Goal: Information Seeking & Learning: Learn about a topic

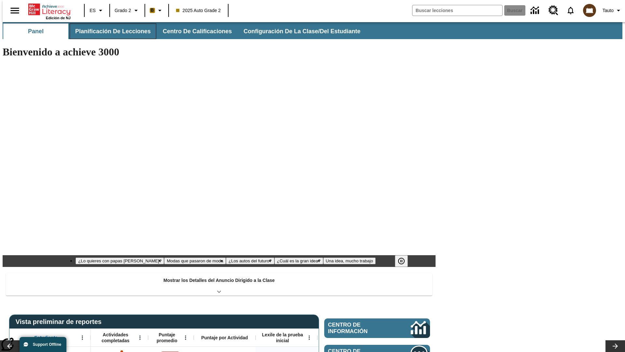
click at [109, 31] on button "Planificación de lecciones" at bounding box center [113, 31] width 87 height 16
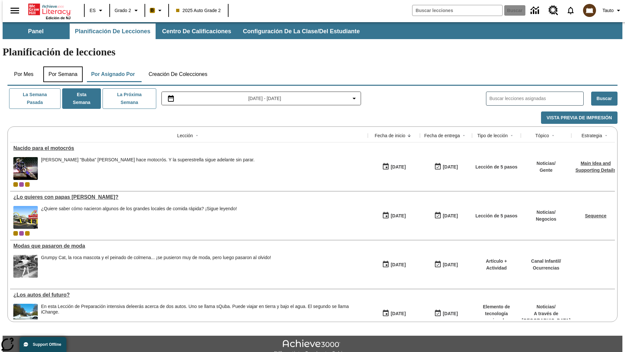
click at [61, 66] on button "Por semana" at bounding box center [62, 74] width 39 height 16
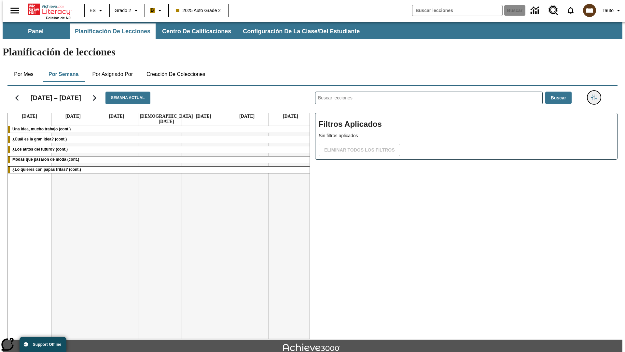
click at [596, 94] on icon "Menú lateral de filtros" at bounding box center [594, 97] width 6 height 6
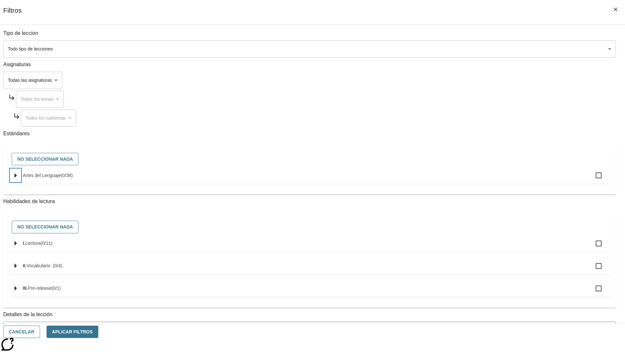
click at [17, 178] on icon "Seleccione estándares" at bounding box center [16, 175] width 2 height 5
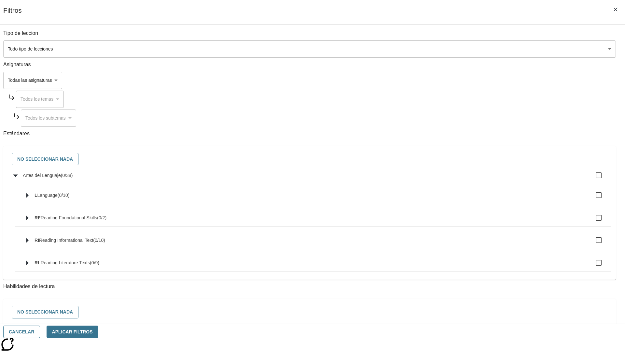
click at [473, 179] on label "Artes del Lenguaje ( 0 / 38 )" at bounding box center [314, 175] width 583 height 14
click at [592, 179] on input "Artes del Lenguaje ( 0 / 38 )" at bounding box center [599, 175] width 14 height 14
checkbox input "true"
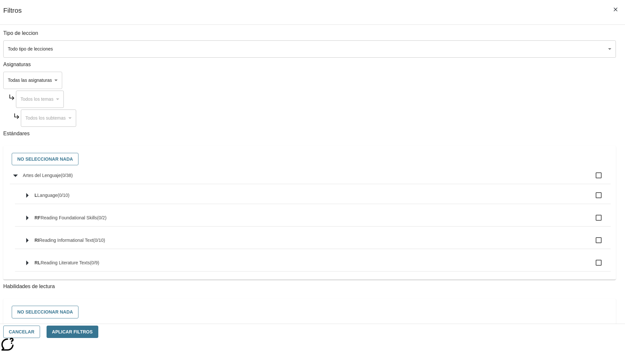
checkbox input "true"
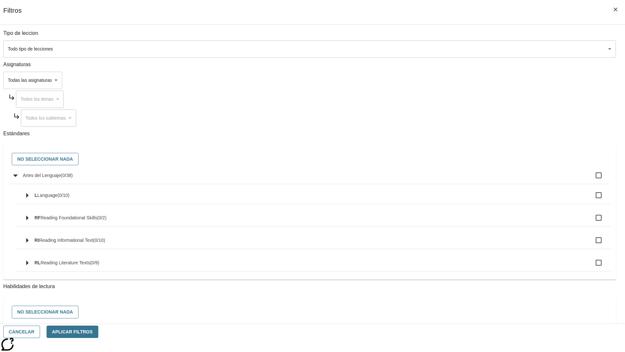
checkbox input "true"
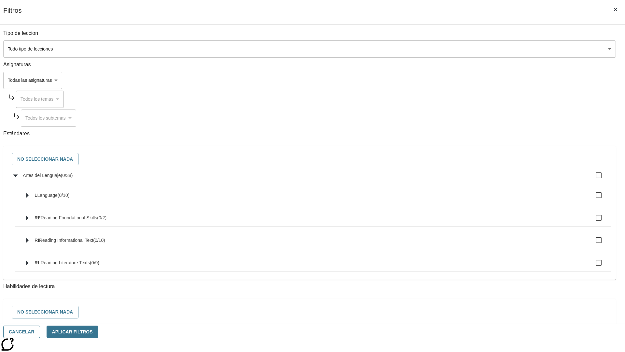
checkbox input "true"
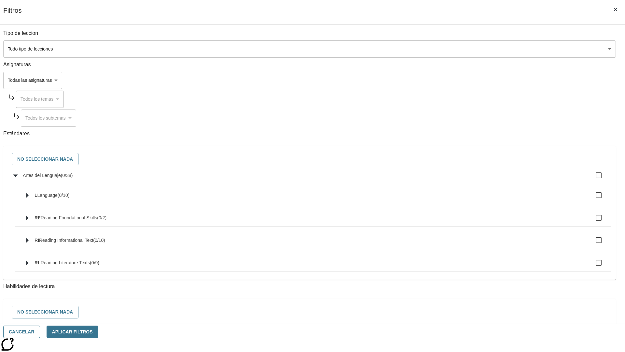
checkbox input "true"
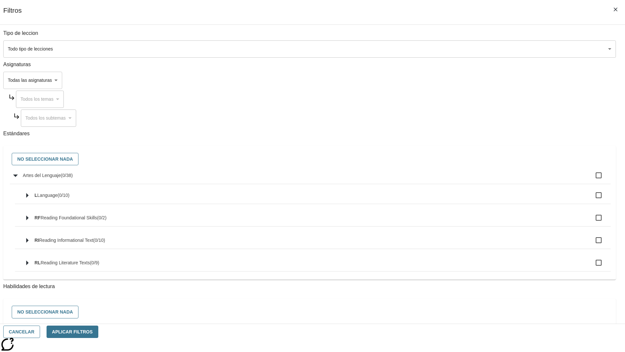
checkbox input "true"
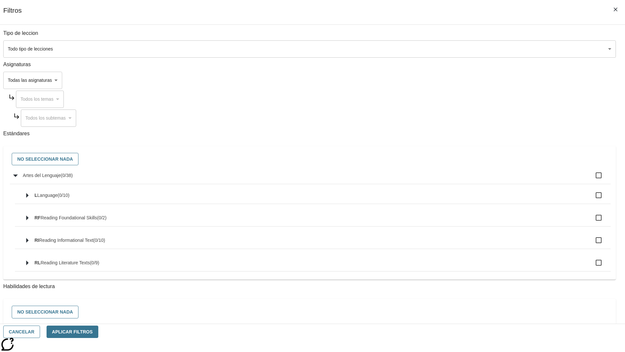
checkbox input "true"
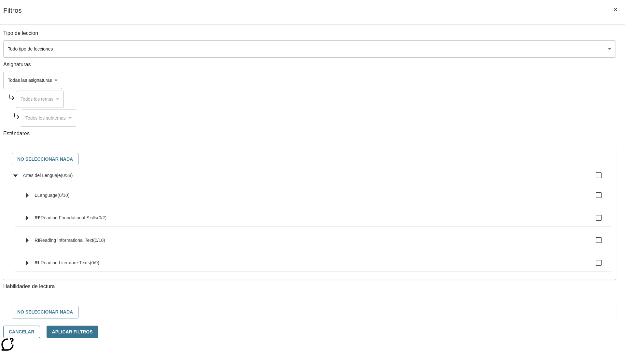
checkbox input "true"
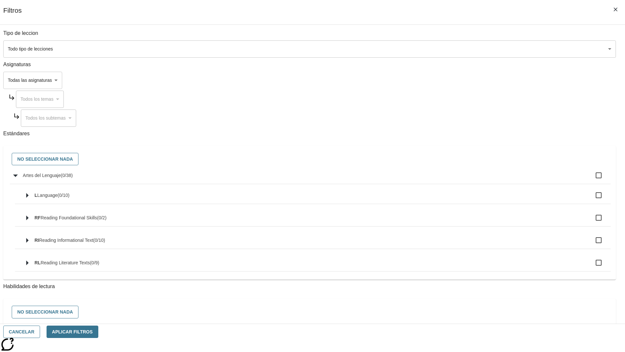
checkbox input "true"
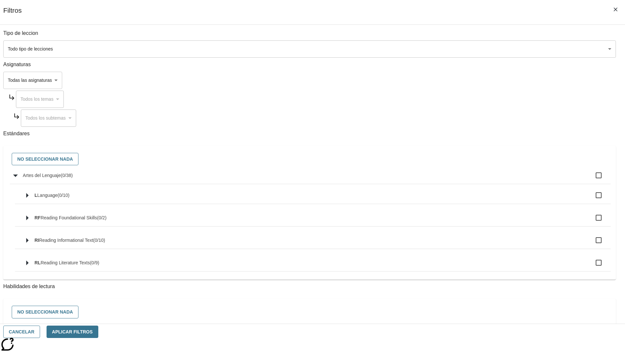
checkbox input "true"
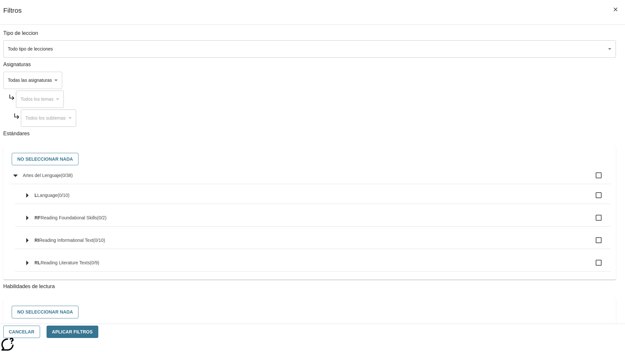
checkbox input "true"
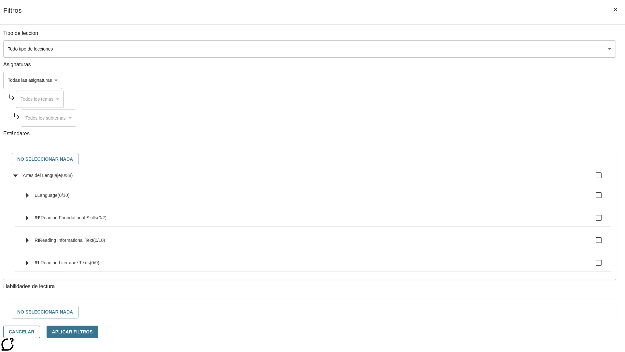
checkbox input "true"
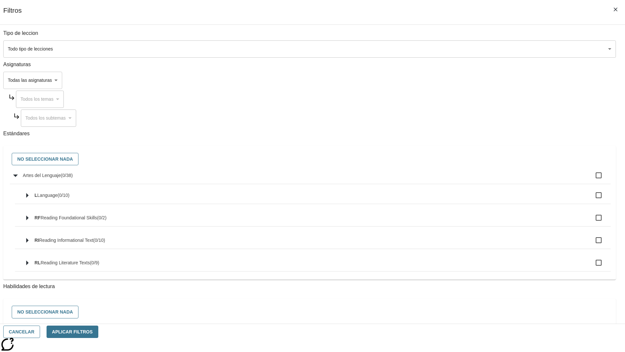
checkbox input "true"
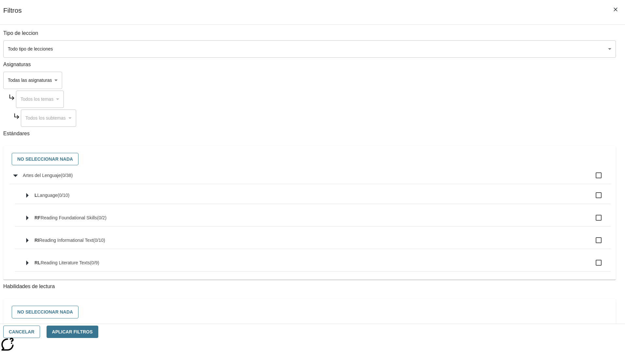
checkbox input "true"
click at [78, 159] on button "No seleccionar nada" at bounding box center [45, 159] width 67 height 13
checkbox input "false"
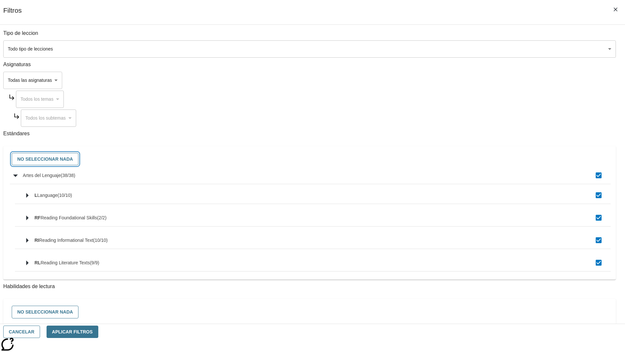
checkbox input "false"
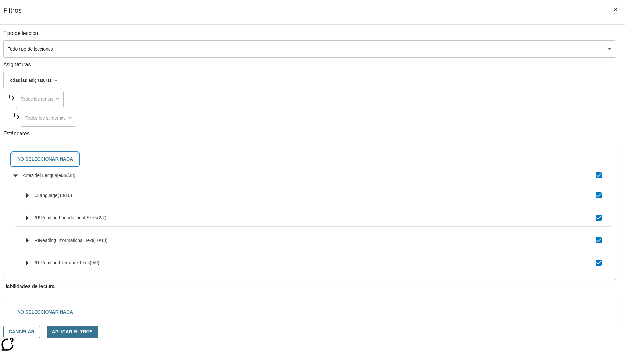
checkbox input "false"
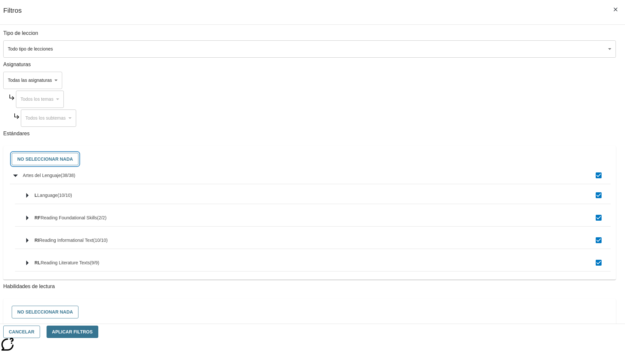
checkbox input "false"
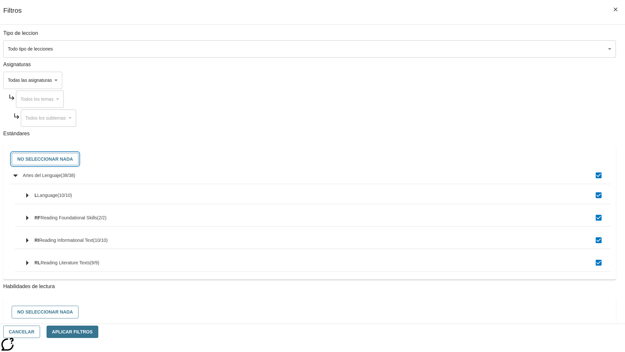
checkbox input "false"
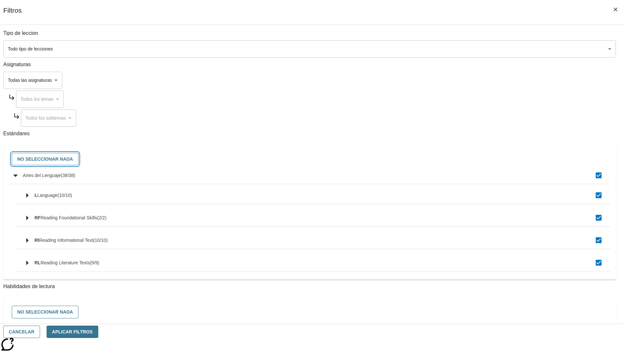
checkbox input "false"
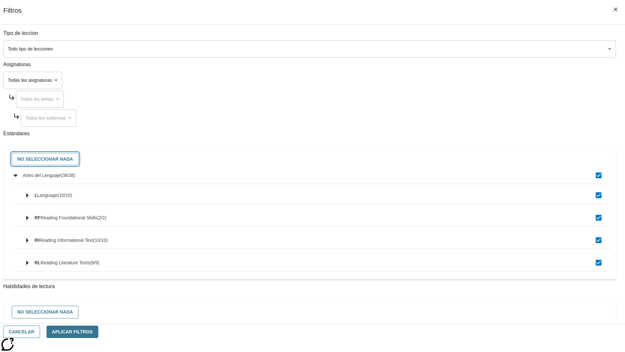
checkbox input "false"
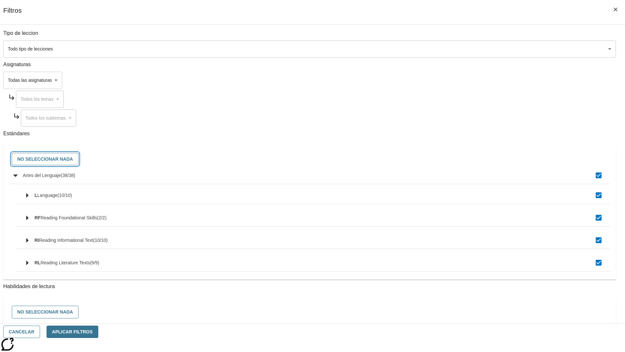
checkbox input "false"
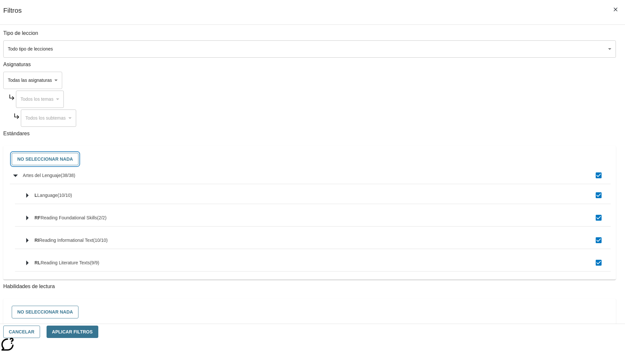
checkbox input "false"
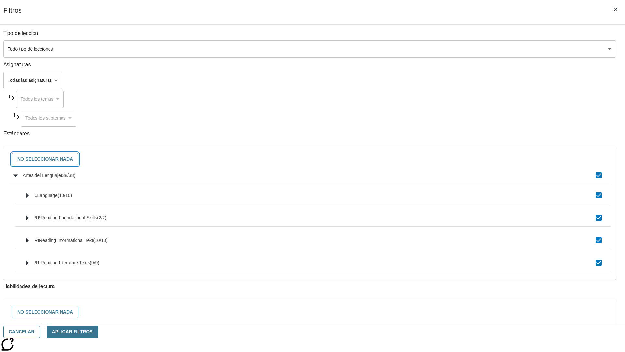
checkbox input "false"
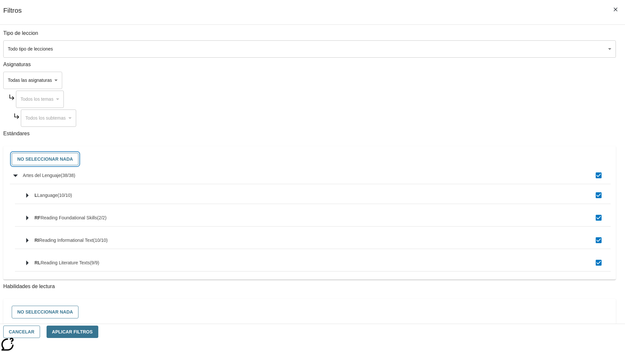
checkbox input "false"
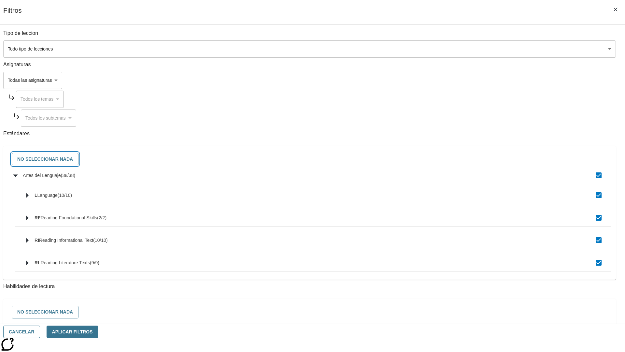
checkbox input "false"
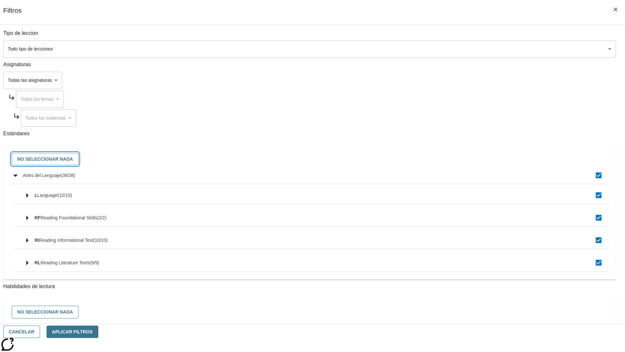
checkbox input "false"
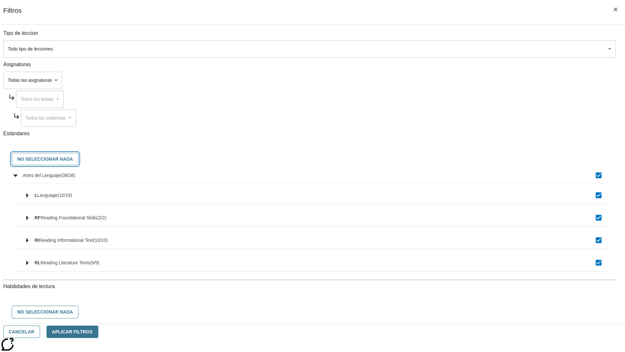
checkbox input "false"
click at [40, 331] on button "Cancelar" at bounding box center [21, 331] width 37 height 13
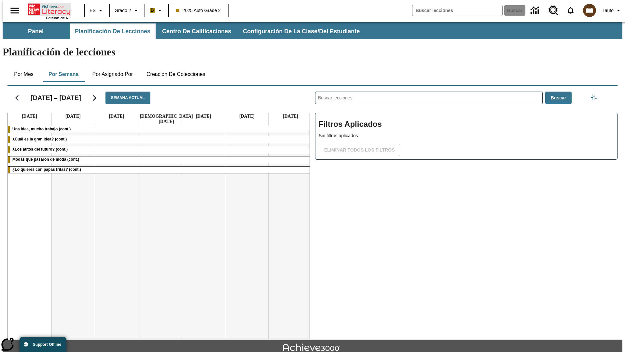
click at [47, 9] on icon "Portada" at bounding box center [49, 9] width 43 height 13
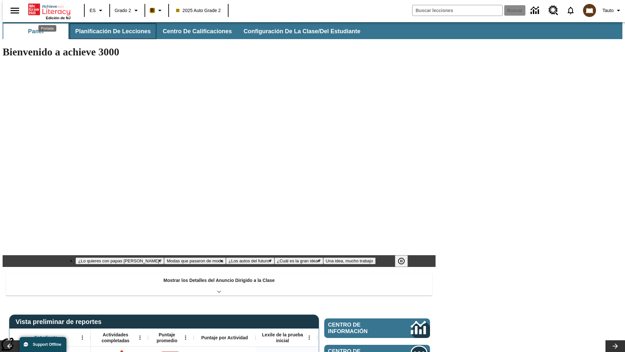
click at [109, 31] on button "Planificación de lecciones" at bounding box center [113, 31] width 87 height 16
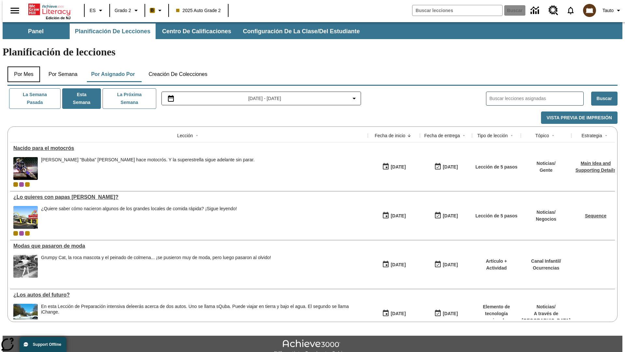
click at [21, 66] on button "Por mes" at bounding box center [23, 74] width 33 height 16
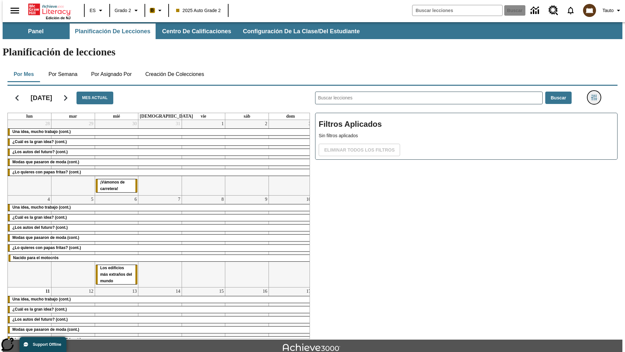
click at [596, 94] on icon "Menú lateral de filtros" at bounding box center [594, 97] width 6 height 6
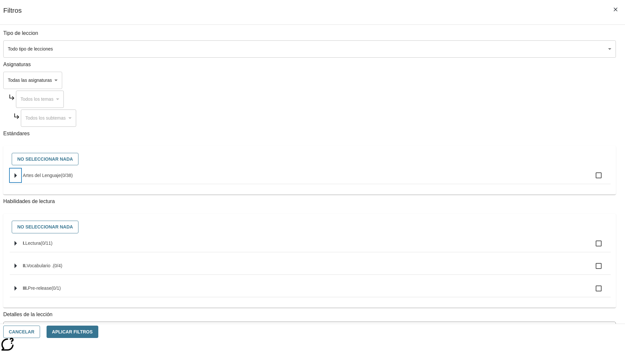
click at [17, 178] on icon "Seleccione estándares" at bounding box center [16, 175] width 2 height 5
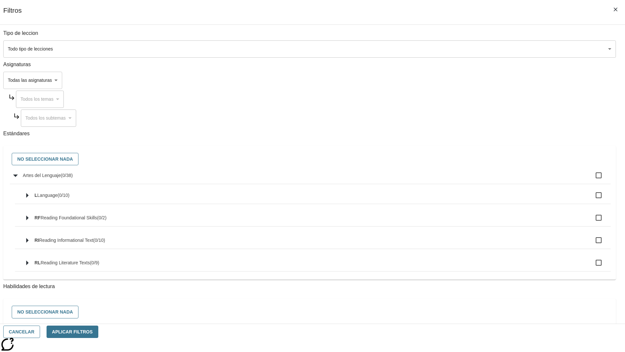
click at [473, 179] on label "Artes del Lenguaje ( 0 / 38 )" at bounding box center [314, 175] width 583 height 14
click at [592, 179] on input "Artes del Lenguaje ( 0 / 38 )" at bounding box center [599, 175] width 14 height 14
checkbox input "true"
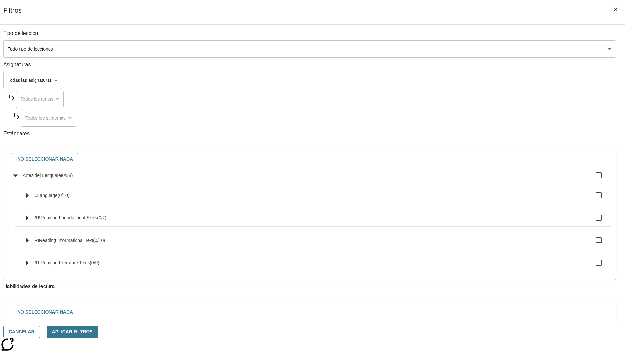
checkbox input "true"
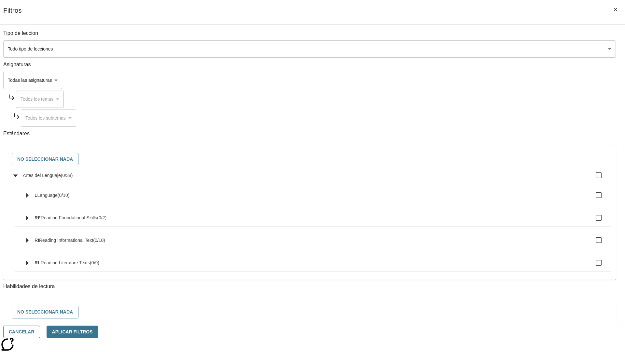
checkbox input "true"
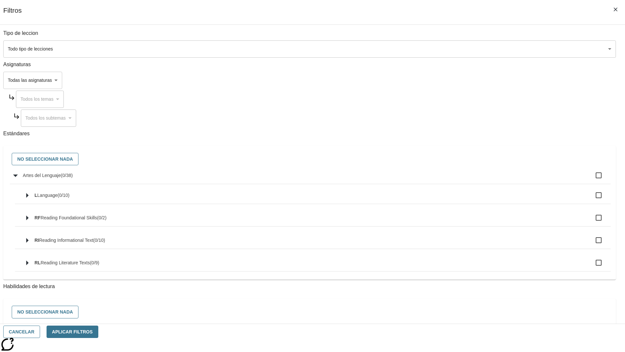
checkbox input "true"
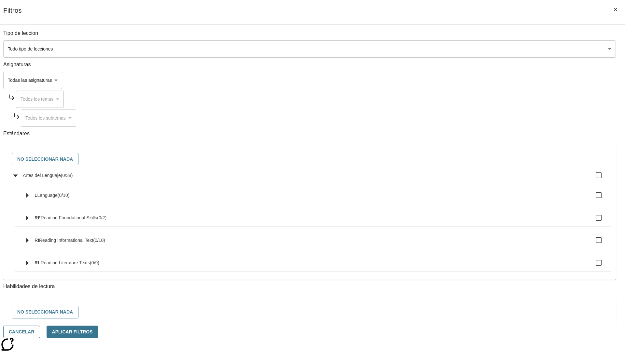
checkbox input "true"
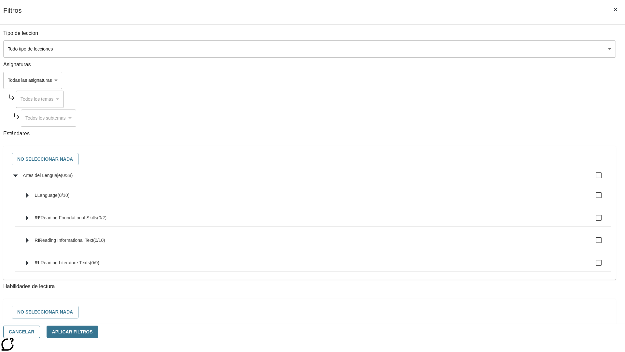
checkbox input "true"
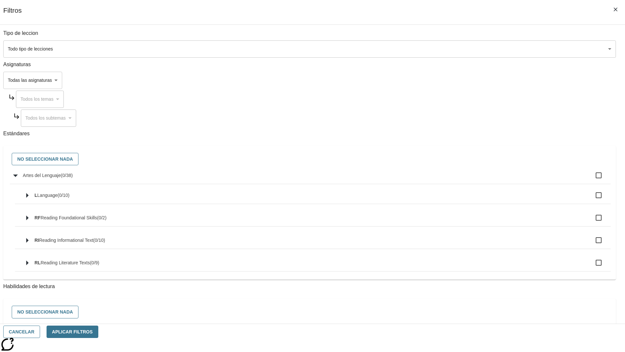
checkbox input "true"
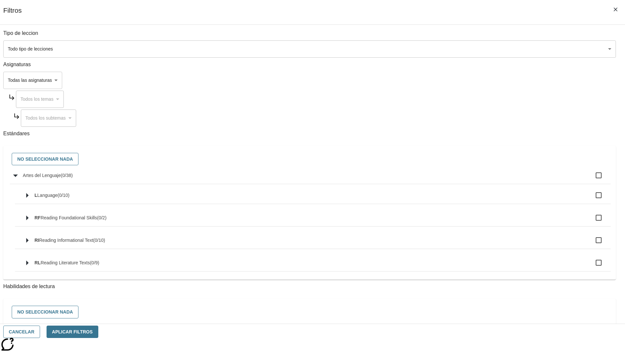
checkbox input "true"
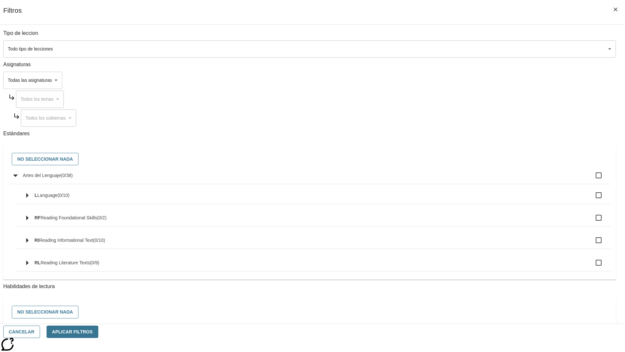
checkbox input "true"
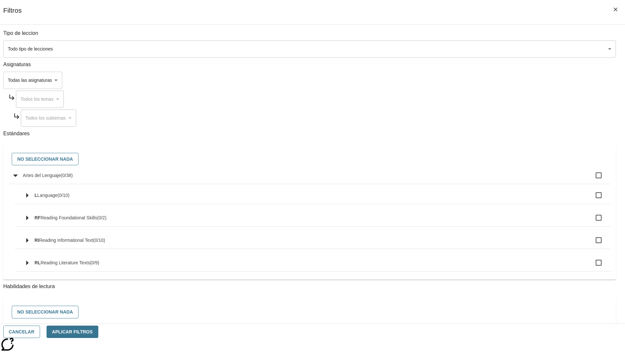
checkbox input "true"
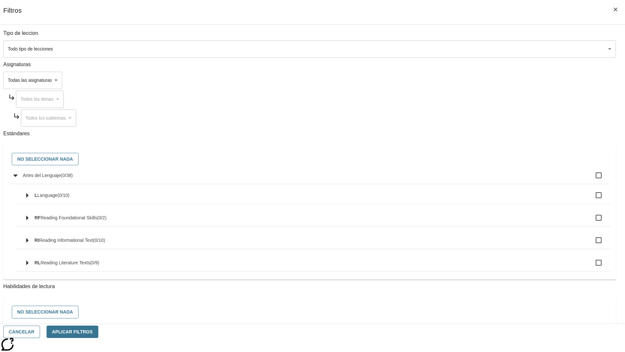
checkbox input "true"
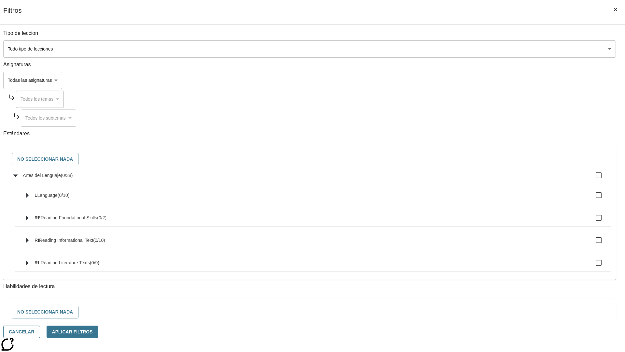
checkbox input "true"
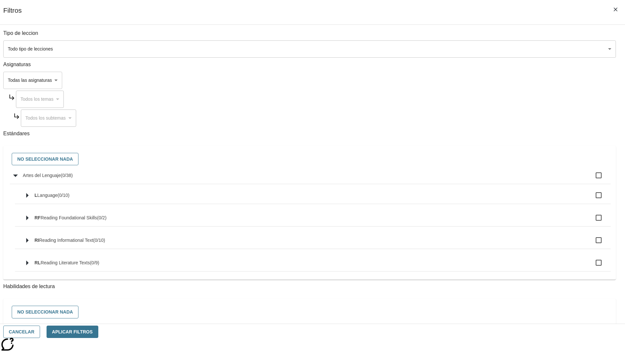
checkbox input "true"
